Goal: Find specific page/section: Find specific page/section

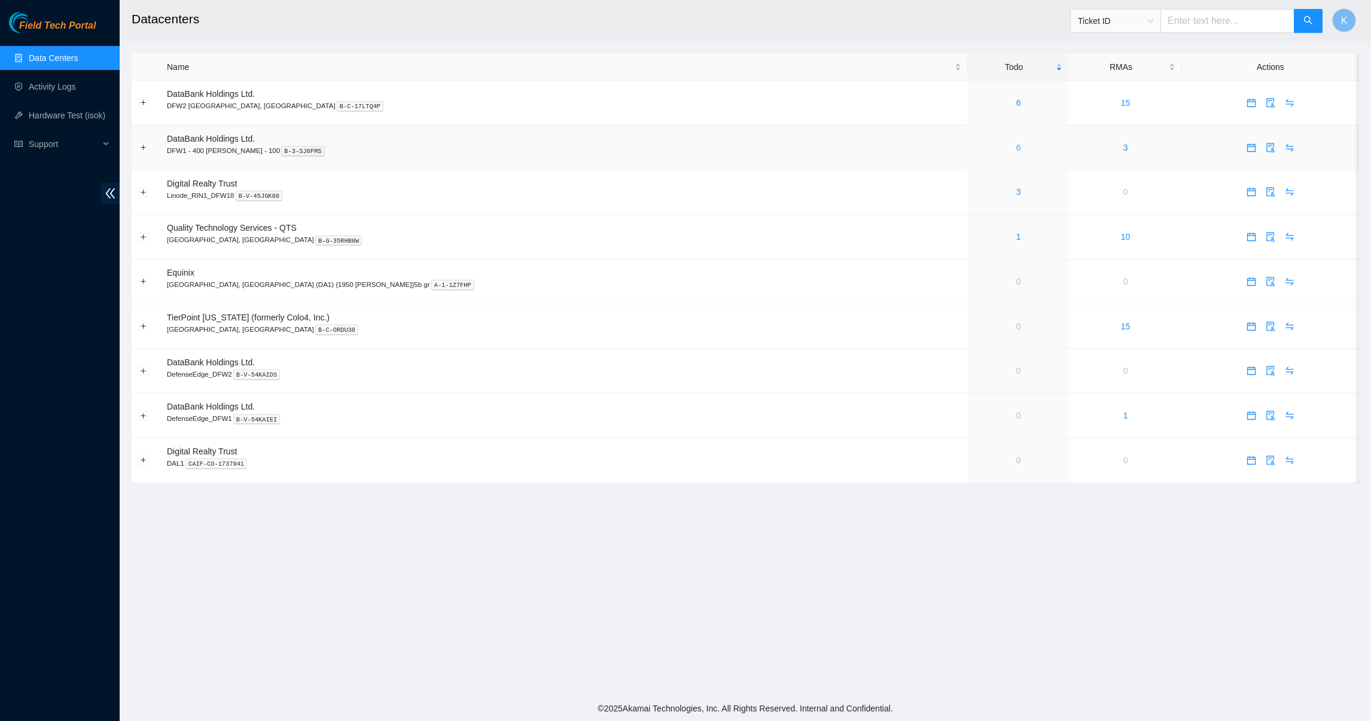
click at [1016, 149] on link "6" at bounding box center [1018, 148] width 5 height 10
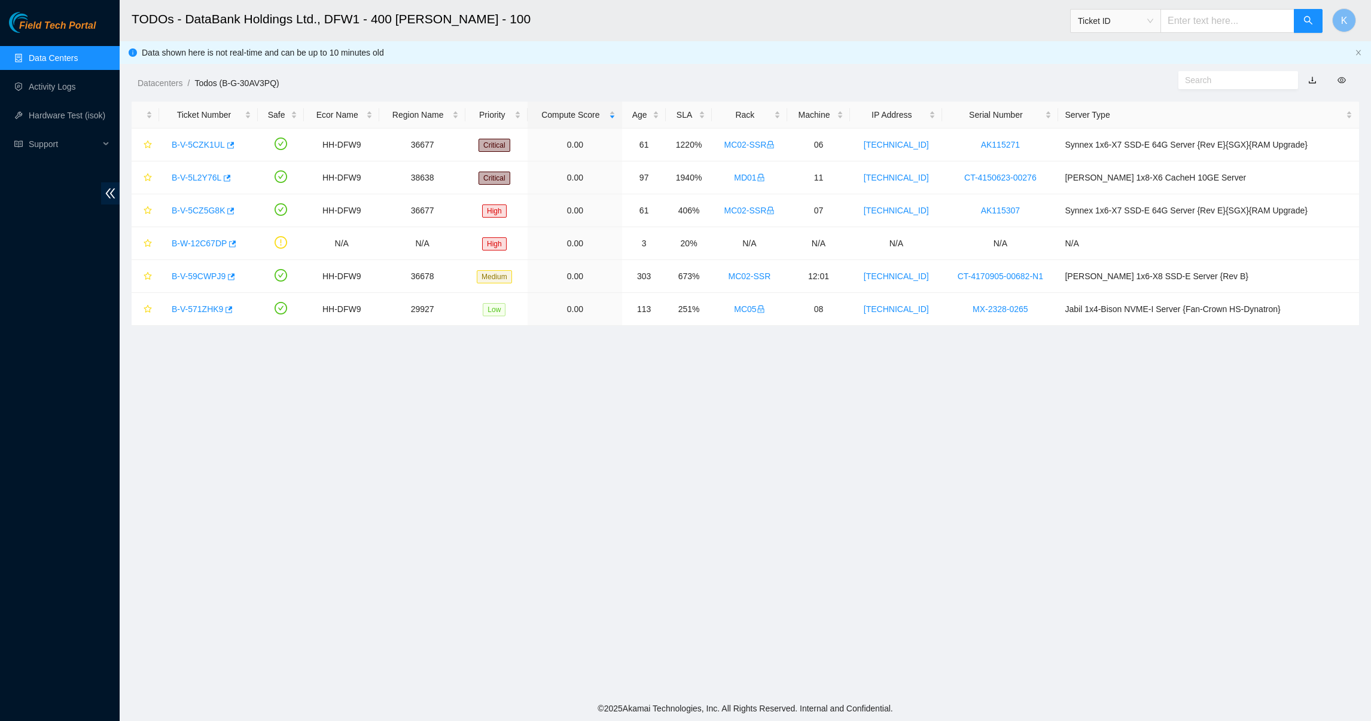
click at [42, 58] on link "Data Centers" at bounding box center [53, 58] width 49 height 10
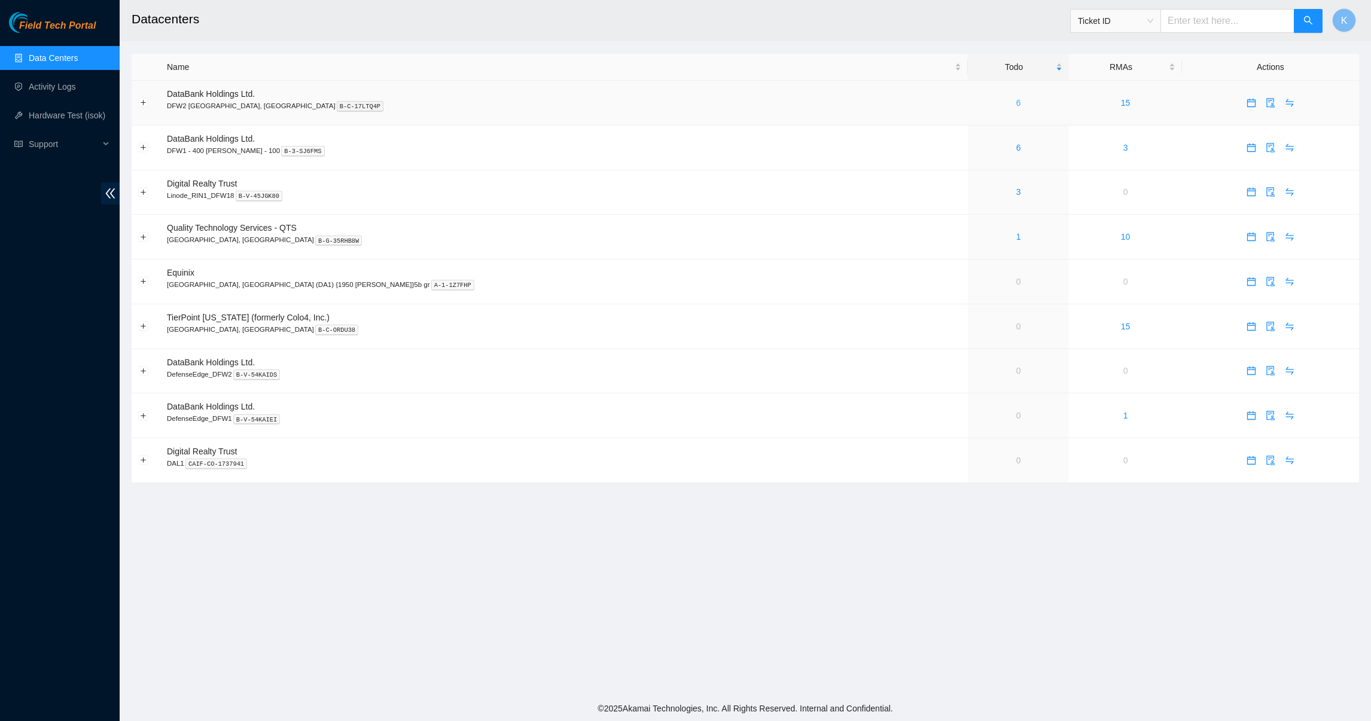
click at [1016, 106] on link "6" at bounding box center [1018, 103] width 5 height 10
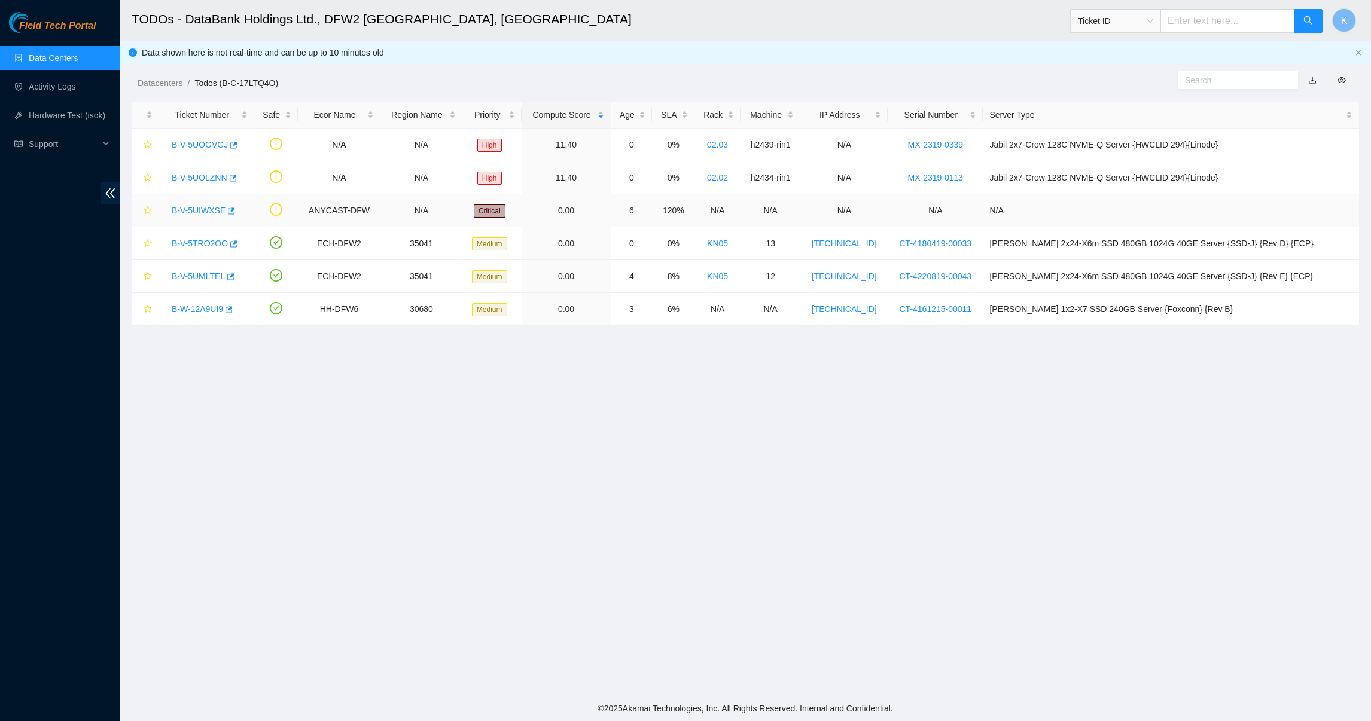
click at [211, 212] on link "B-V-5UIWXSE" at bounding box center [199, 211] width 54 height 10
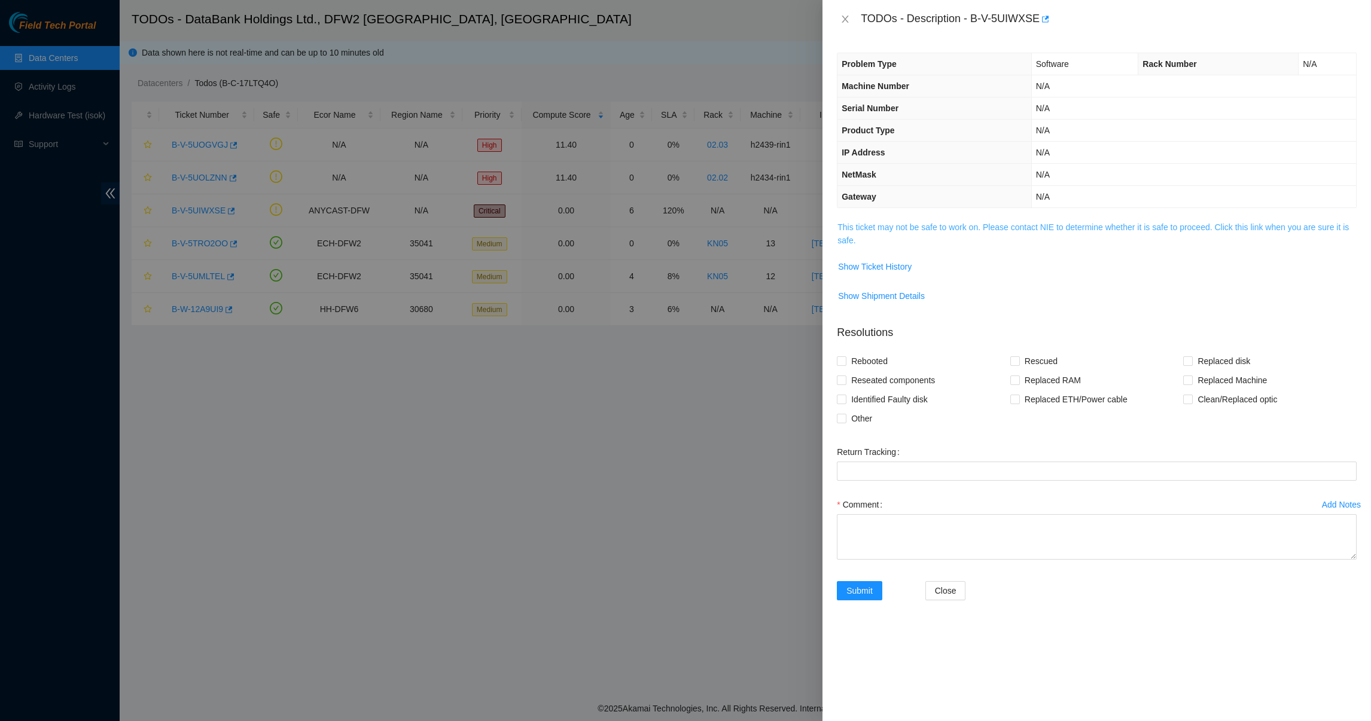
click at [870, 228] on link "This ticket may not be safe to work on. Please contact NIE to determine whether…" at bounding box center [1092, 233] width 511 height 23
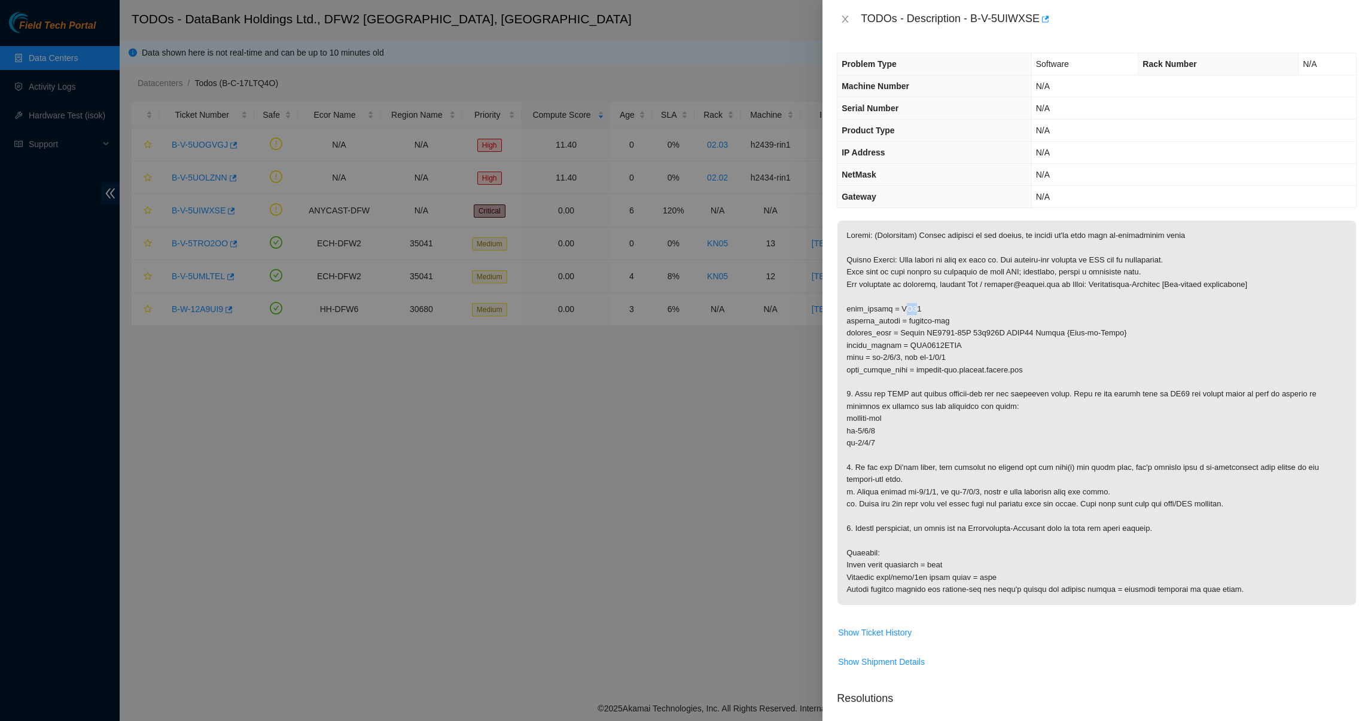
click at [909, 310] on p at bounding box center [1096, 413] width 518 height 384
drag, startPoint x: 909, startPoint y: 310, endPoint x: 921, endPoint y: 310, distance: 11.4
click at [921, 310] on p at bounding box center [1096, 413] width 518 height 384
drag, startPoint x: 920, startPoint y: 310, endPoint x: 902, endPoint y: 315, distance: 18.7
click at [902, 315] on p at bounding box center [1096, 413] width 518 height 384
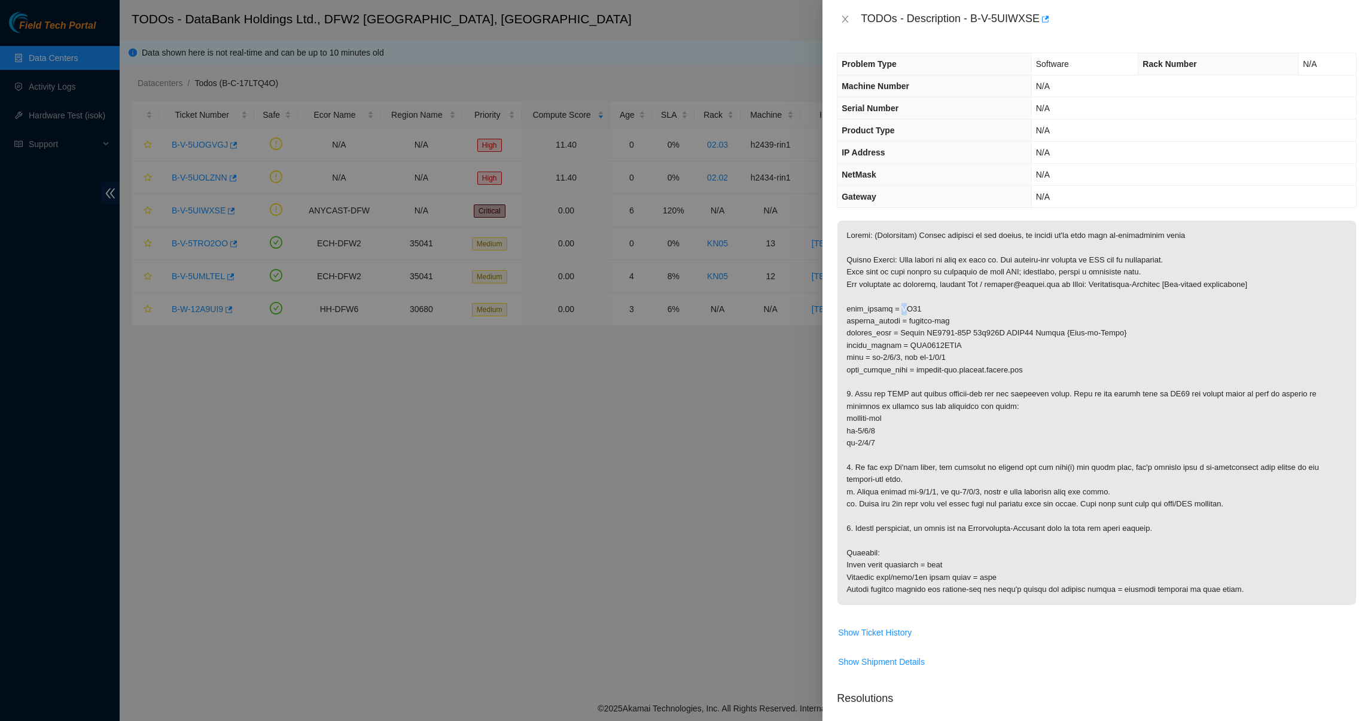
click at [902, 315] on p at bounding box center [1096, 413] width 518 height 384
drag, startPoint x: 902, startPoint y: 315, endPoint x: 918, endPoint y: 309, distance: 17.2
click at [918, 309] on p at bounding box center [1096, 413] width 518 height 384
drag, startPoint x: 918, startPoint y: 309, endPoint x: 899, endPoint y: 314, distance: 19.1
click at [899, 314] on p at bounding box center [1096, 413] width 518 height 384
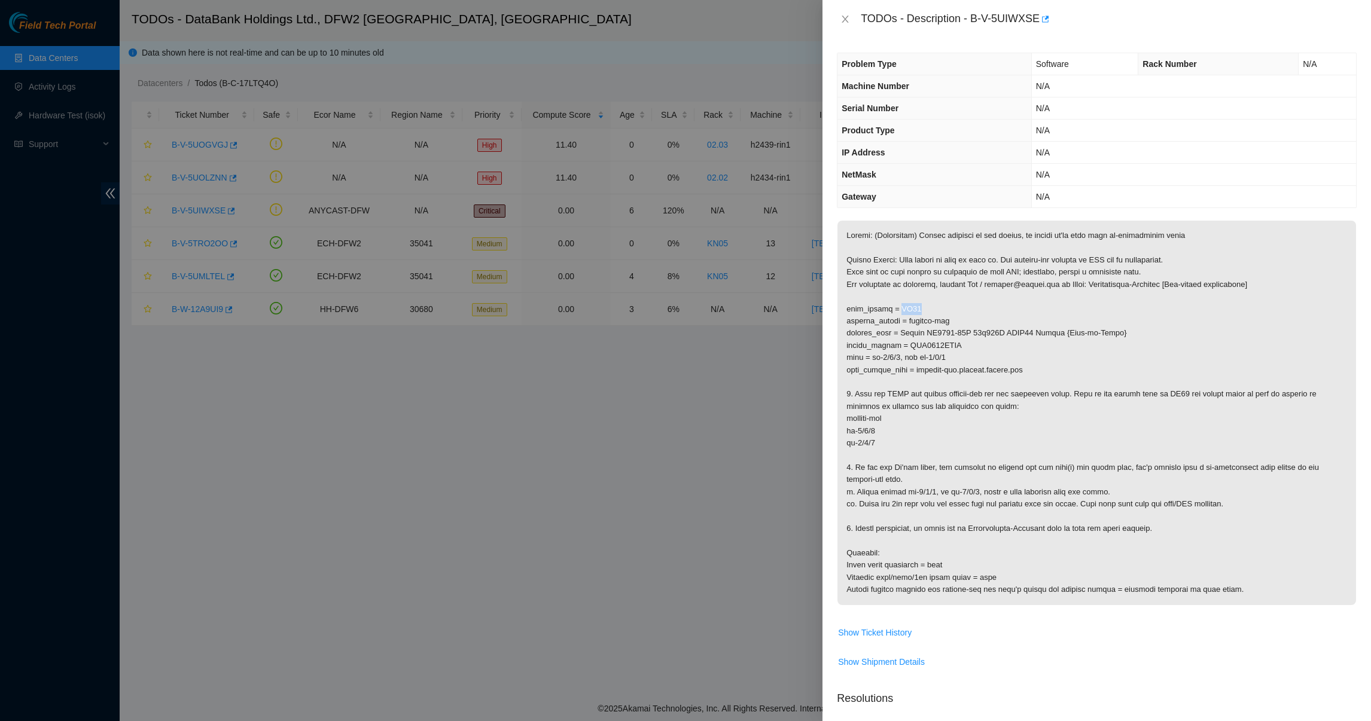
copy p "LD01"
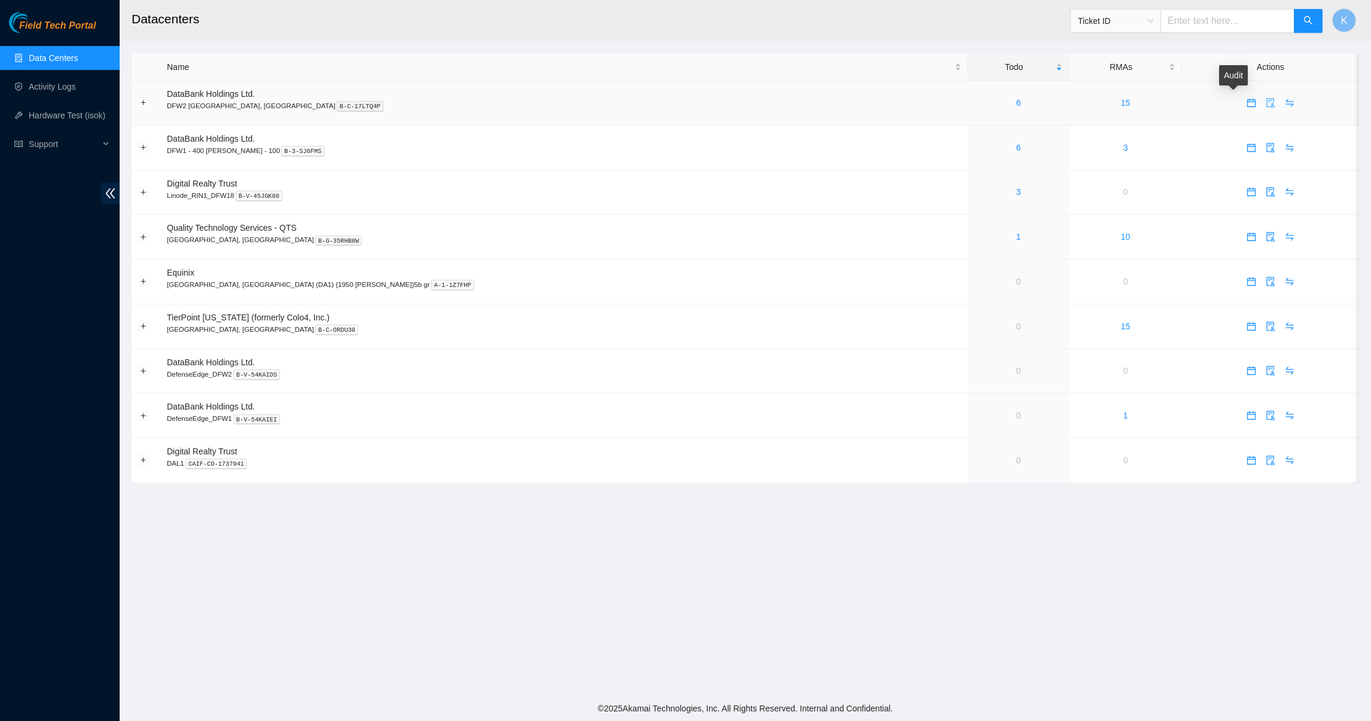
click at [1265, 100] on icon "audit" at bounding box center [1270, 103] width 10 height 10
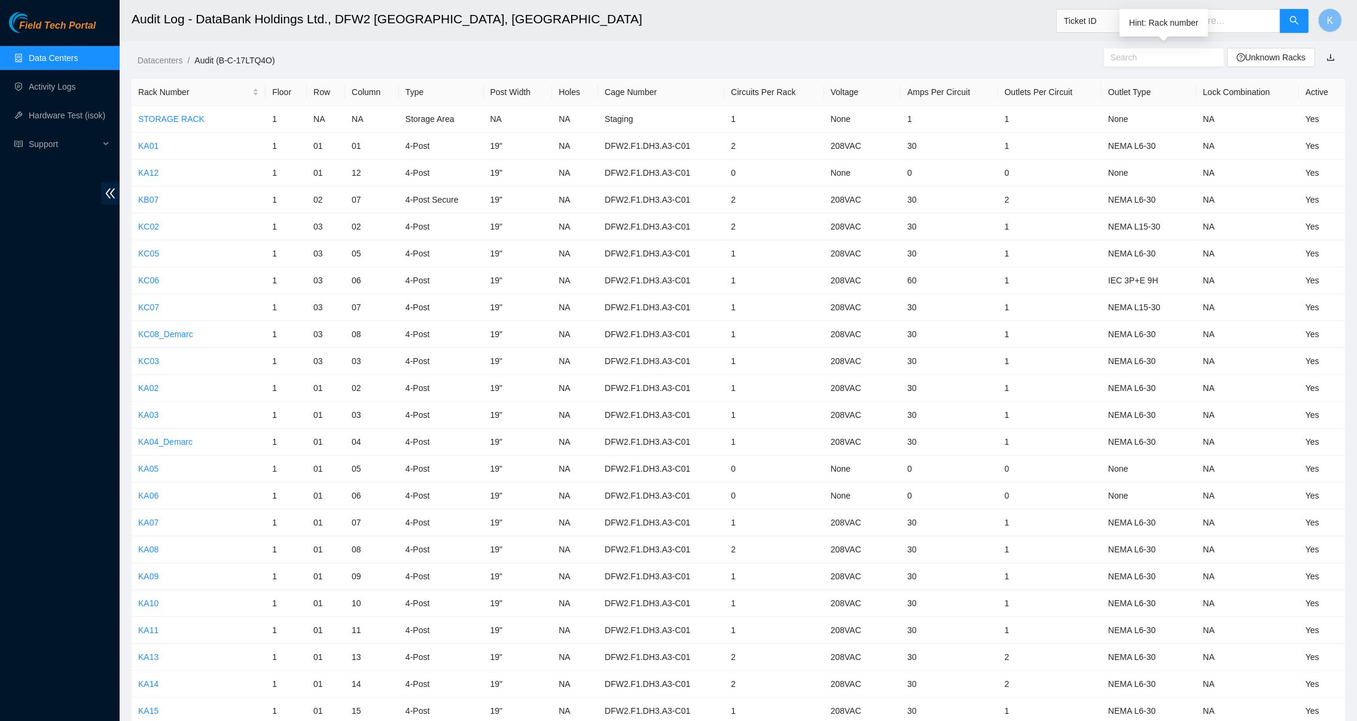
click at [1143, 57] on input "text" at bounding box center [1158, 57] width 97 height 13
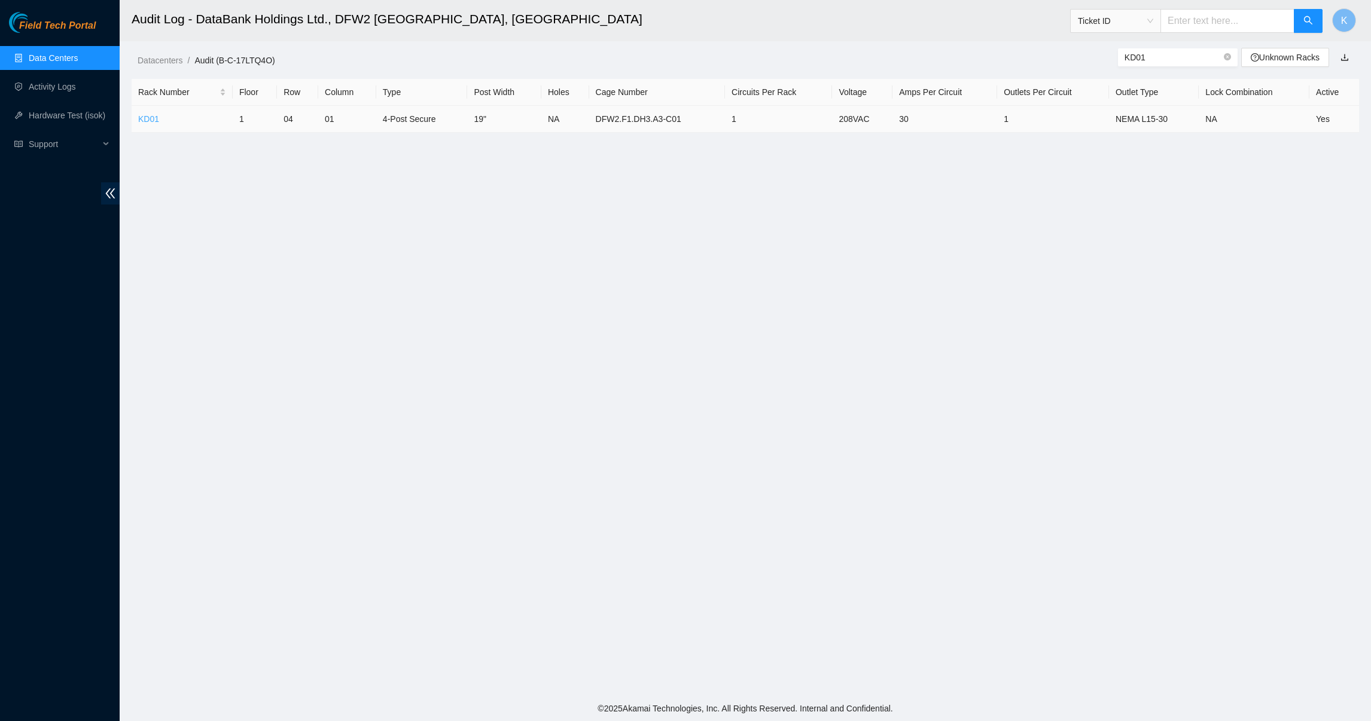
type input "KD01"
click at [146, 117] on link "KD01" at bounding box center [148, 119] width 21 height 10
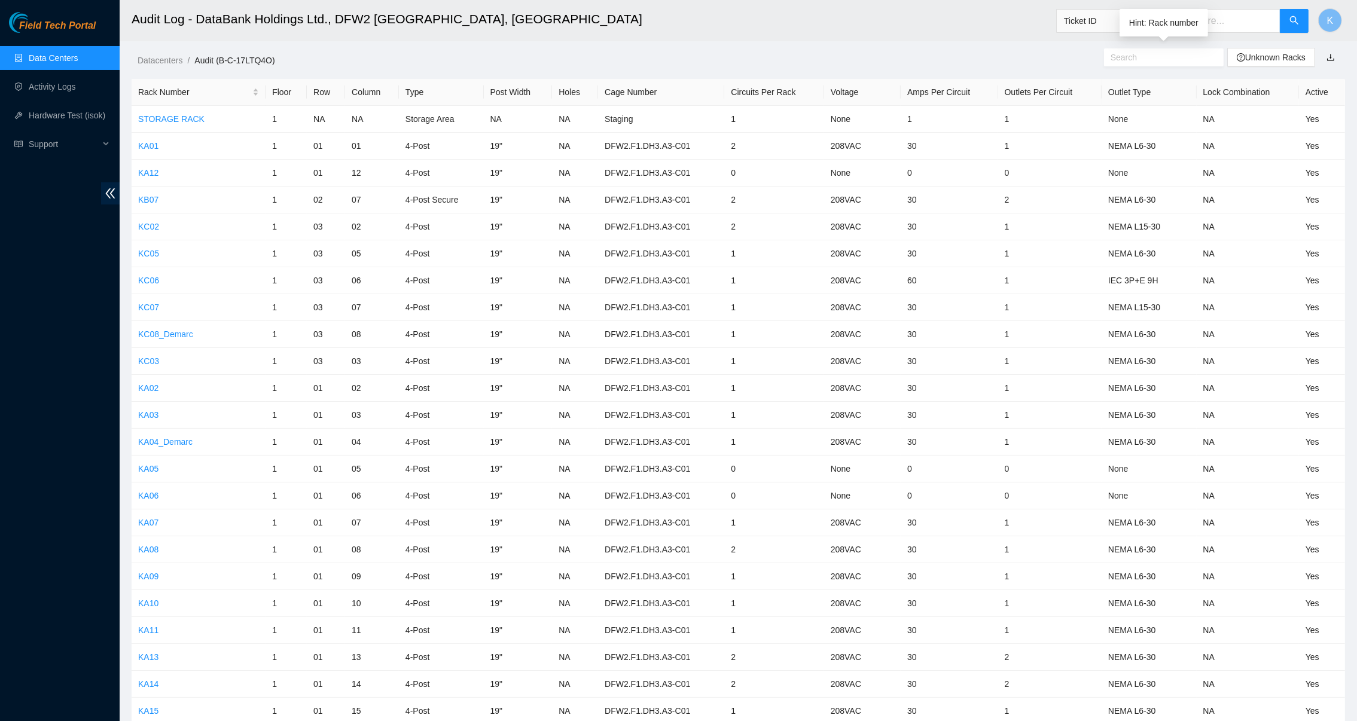
click at [1138, 58] on input "text" at bounding box center [1158, 57] width 97 height 13
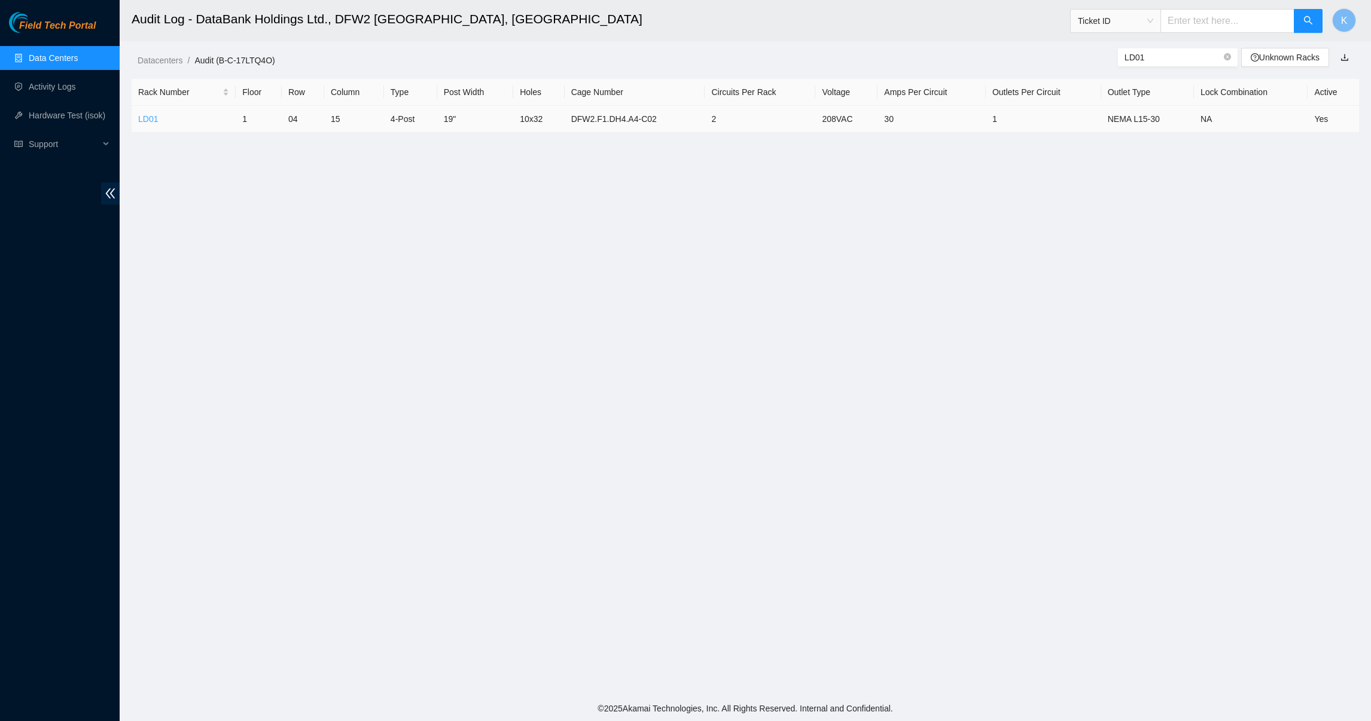
type input "LD01"
click at [144, 117] on link "LD01" at bounding box center [148, 119] width 20 height 10
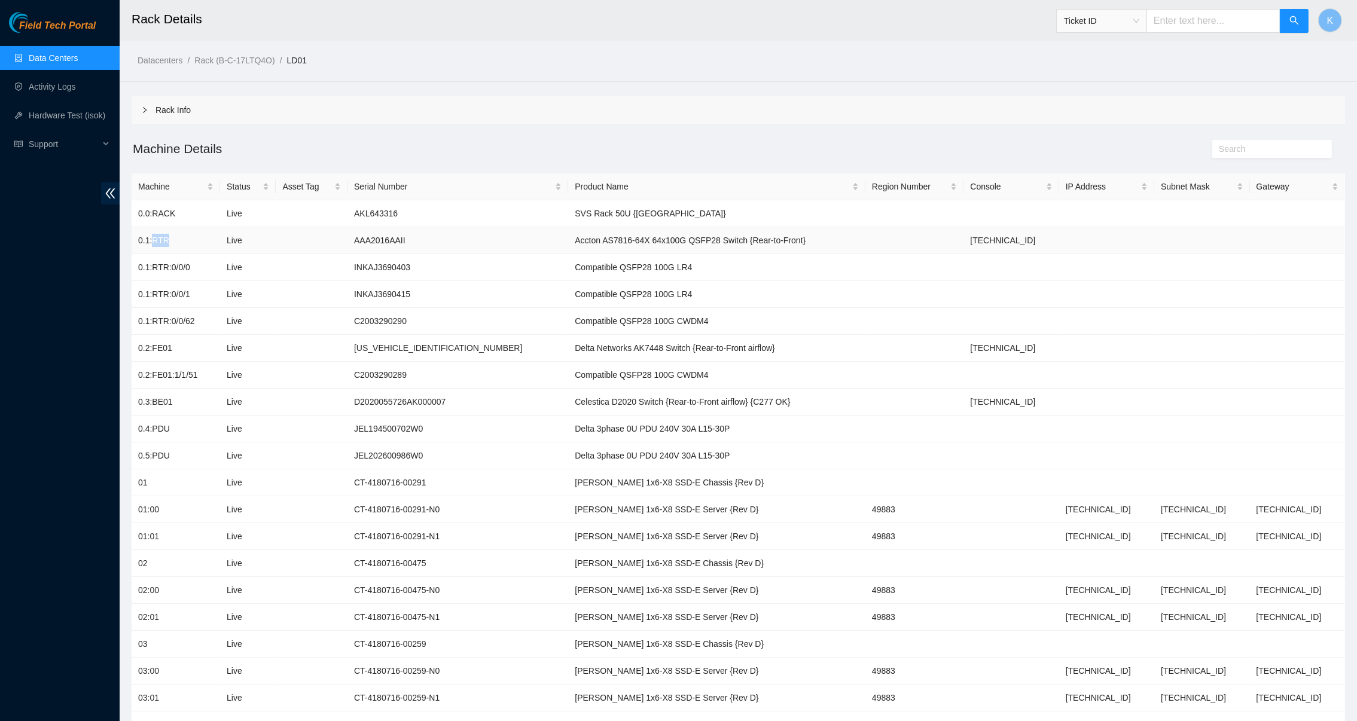
drag, startPoint x: 180, startPoint y: 240, endPoint x: 152, endPoint y: 246, distance: 28.7
click at [152, 246] on td "0.1:RTR" at bounding box center [176, 240] width 88 height 27
copy td "RTR"
drag, startPoint x: 191, startPoint y: 267, endPoint x: 166, endPoint y: 276, distance: 26.7
click at [166, 276] on td "0.1:RTR:0/0/0" at bounding box center [176, 267] width 88 height 27
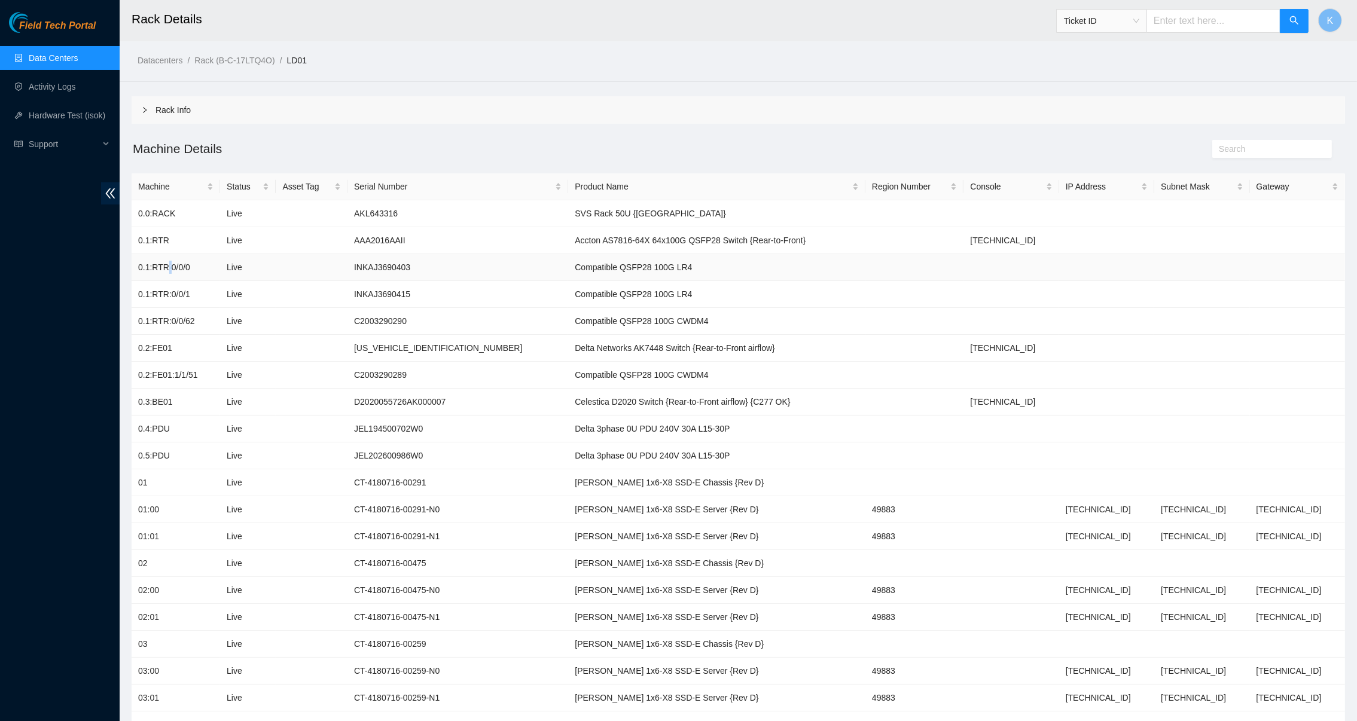
click at [166, 276] on td "0.1:RTR:0/0/0" at bounding box center [176, 267] width 88 height 27
drag, startPoint x: 166, startPoint y: 276, endPoint x: 184, endPoint y: 271, distance: 18.4
click at [184, 271] on td "0.1:RTR:0/0/0" at bounding box center [176, 267] width 88 height 27
drag, startPoint x: 188, startPoint y: 270, endPoint x: 151, endPoint y: 268, distance: 36.6
click at [151, 268] on td "0.1:RTR:0/0/0" at bounding box center [176, 267] width 88 height 27
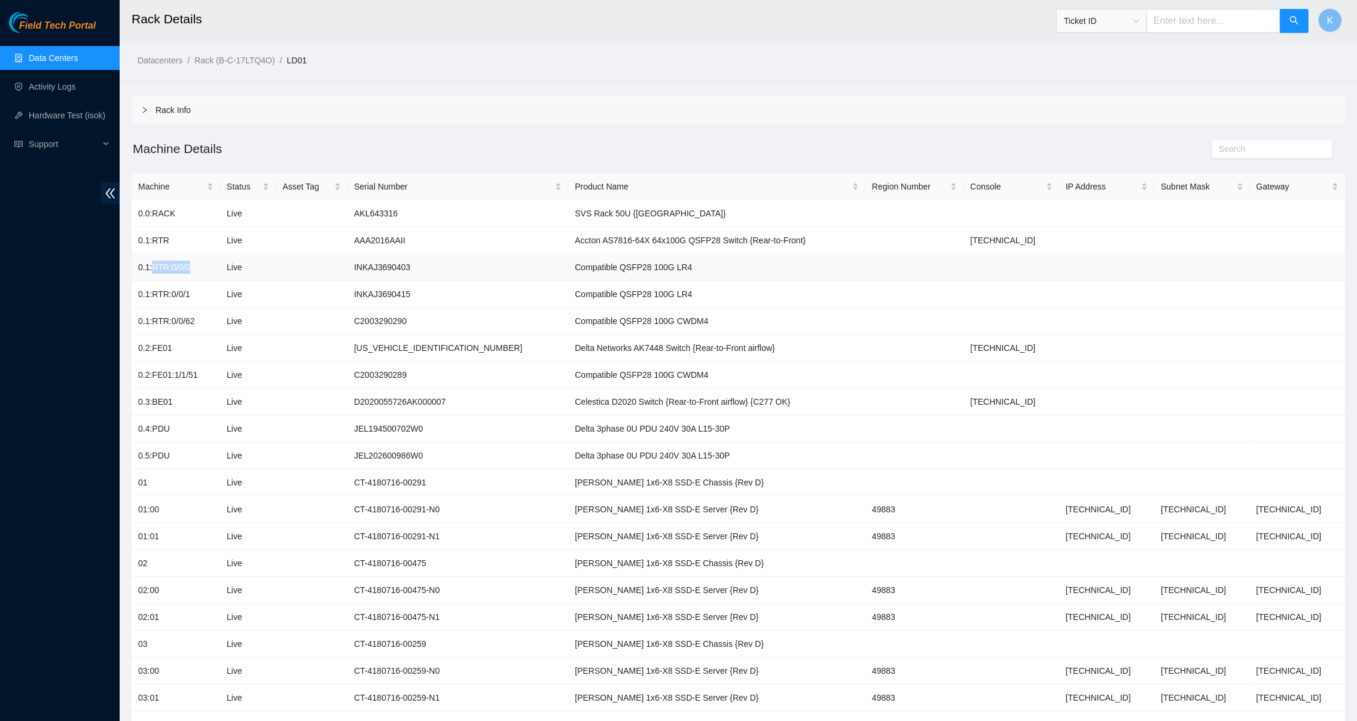
copy td "RTR:0/0/0"
click at [296, 60] on link "LD01" at bounding box center [297, 61] width 20 height 10
drag, startPoint x: 296, startPoint y: 60, endPoint x: 261, endPoint y: 121, distance: 70.5
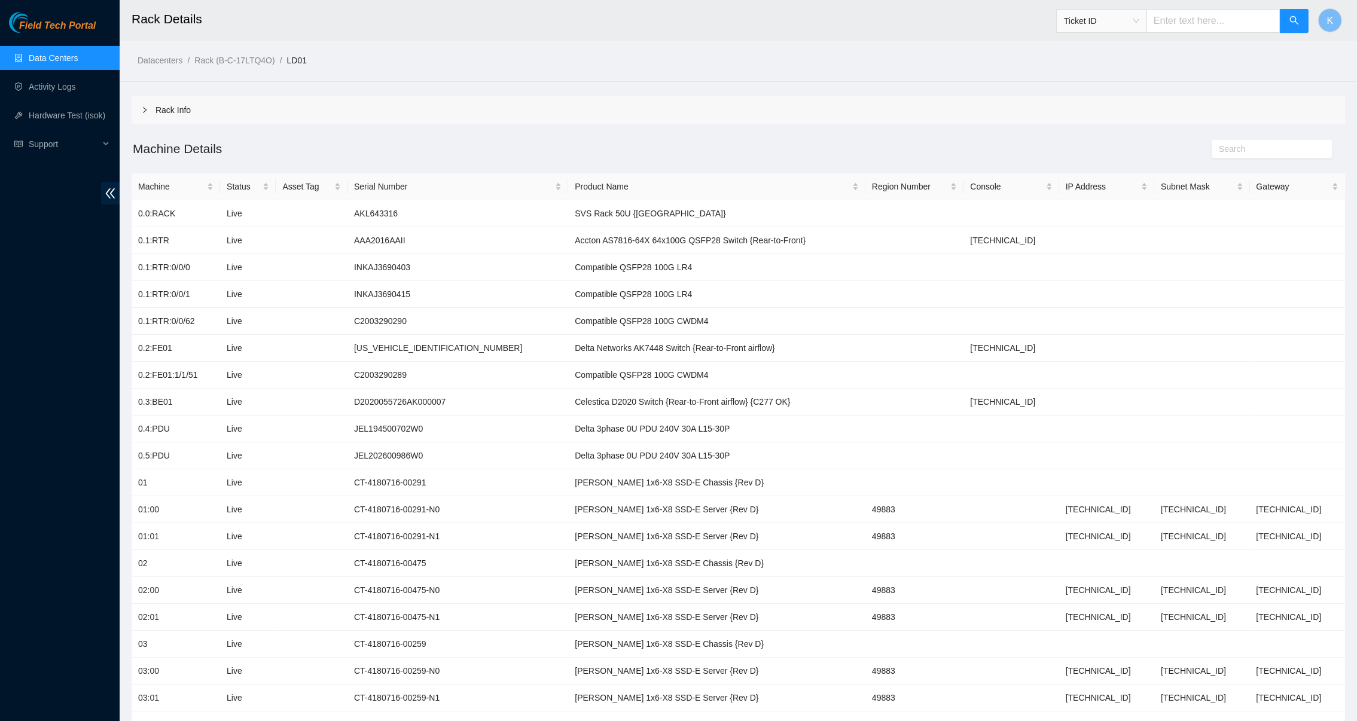
click at [261, 121] on div "Rack Info" at bounding box center [738, 110] width 1213 height 28
